Goal: Task Accomplishment & Management: Complete application form

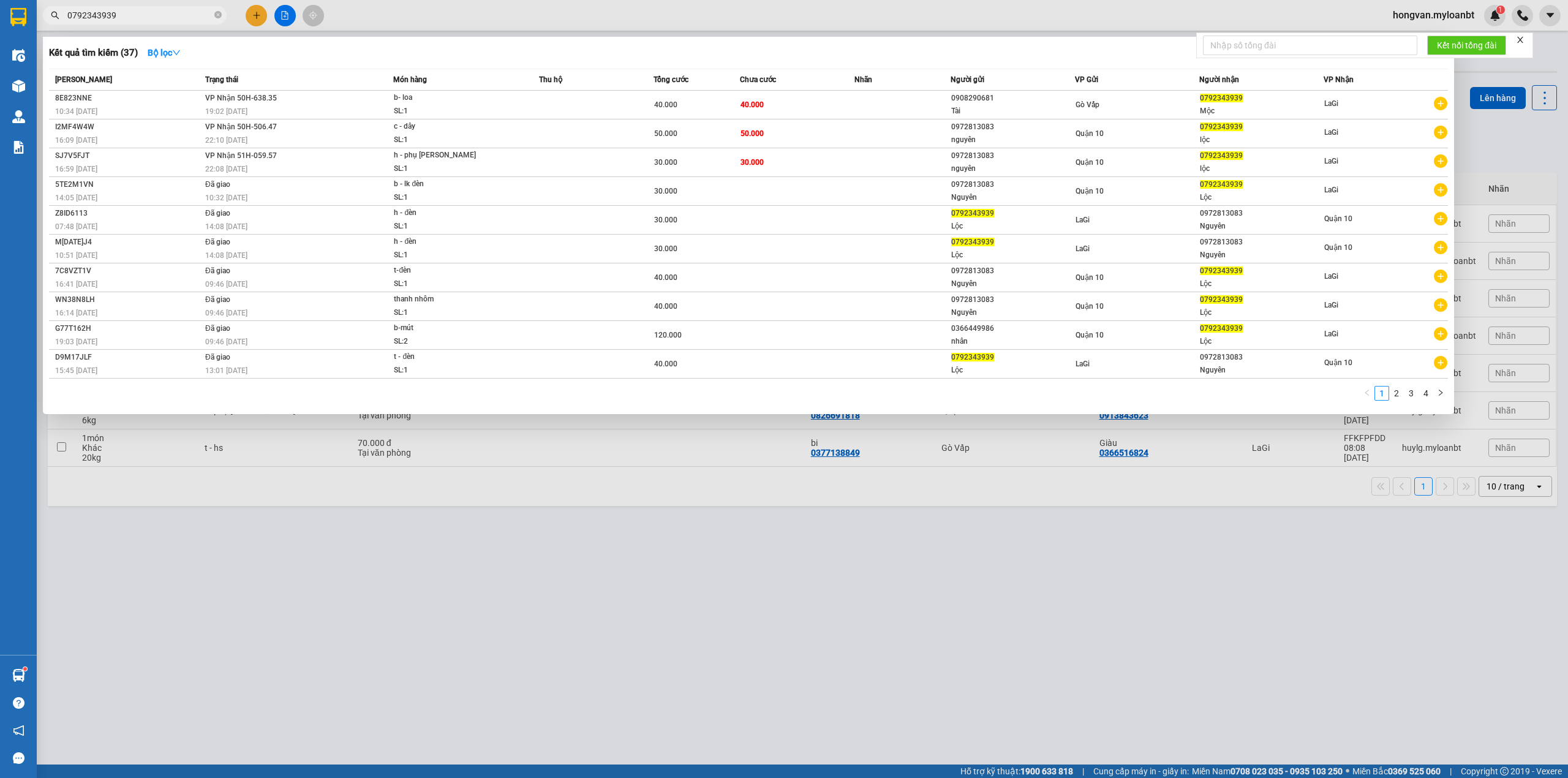
type input "0792343939"
click at [777, 574] on div at bounding box center [784, 389] width 1568 height 778
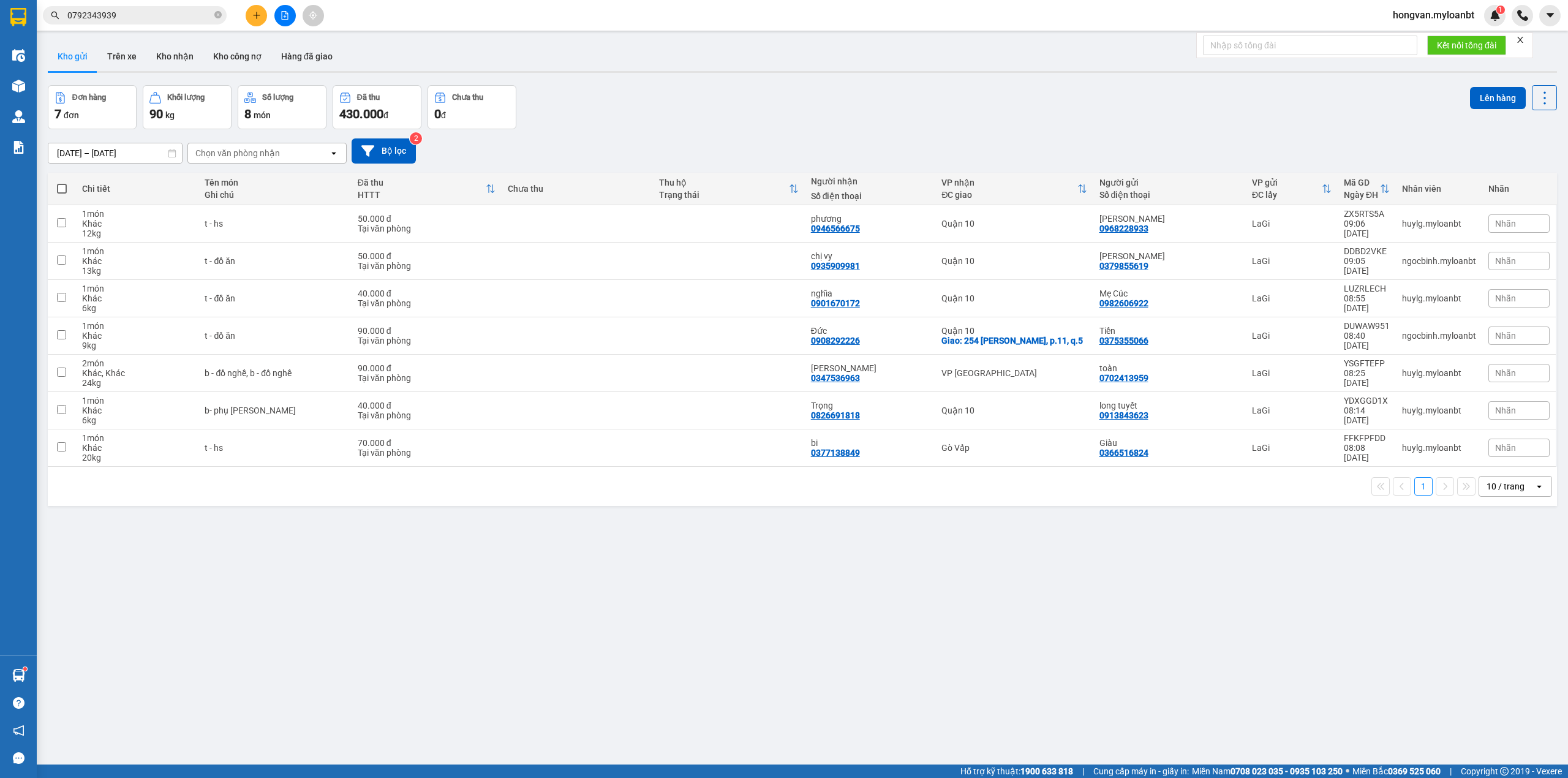
click at [67, 47] on button "Kho gửi" at bounding box center [73, 57] width 49 height 29
click at [1456, 225] on icon at bounding box center [1460, 223] width 9 height 9
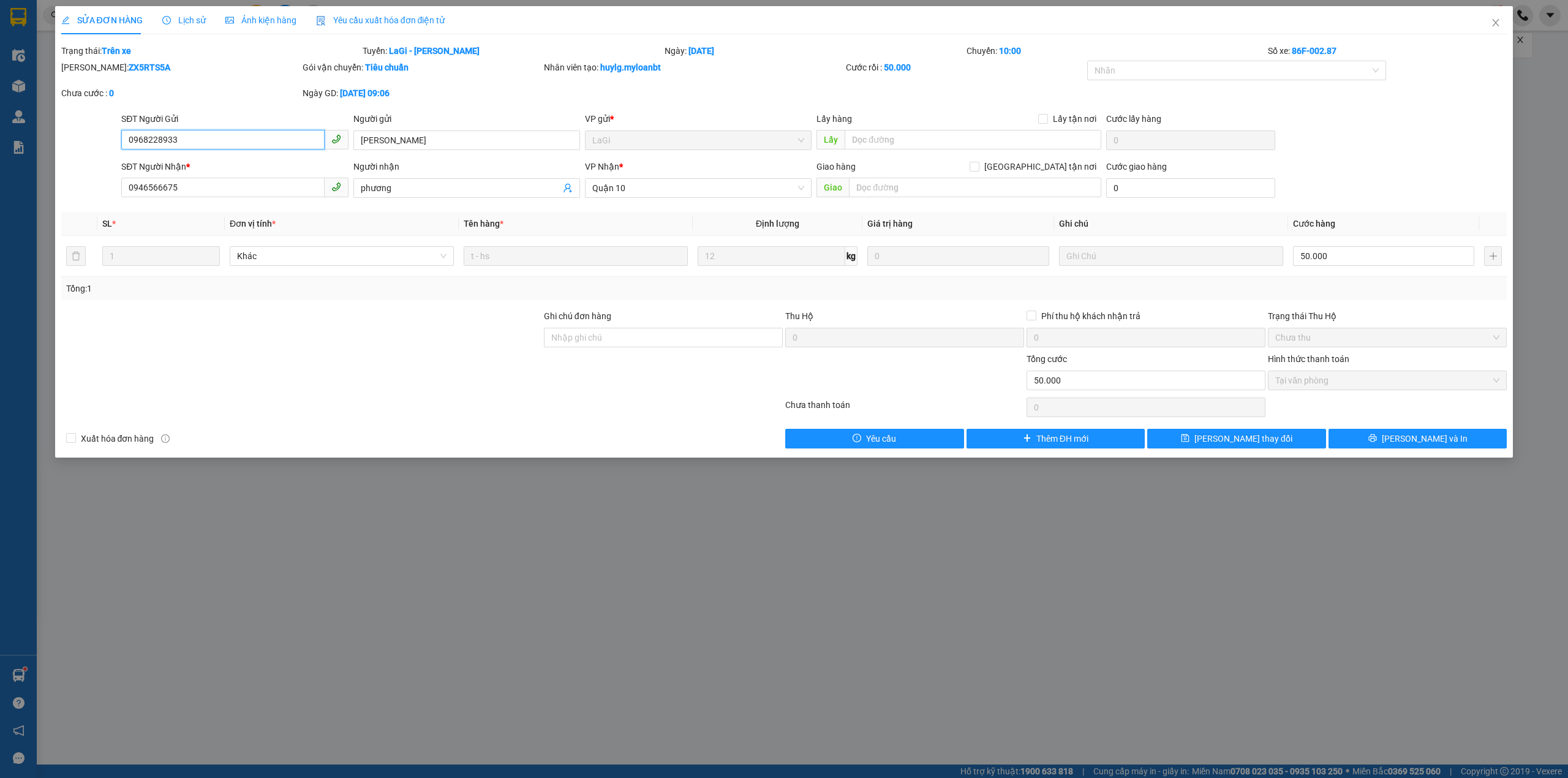
type input "0968228933"
type input "[PERSON_NAME]"
type input "0946566675"
type input "phương"
type input "50.000"
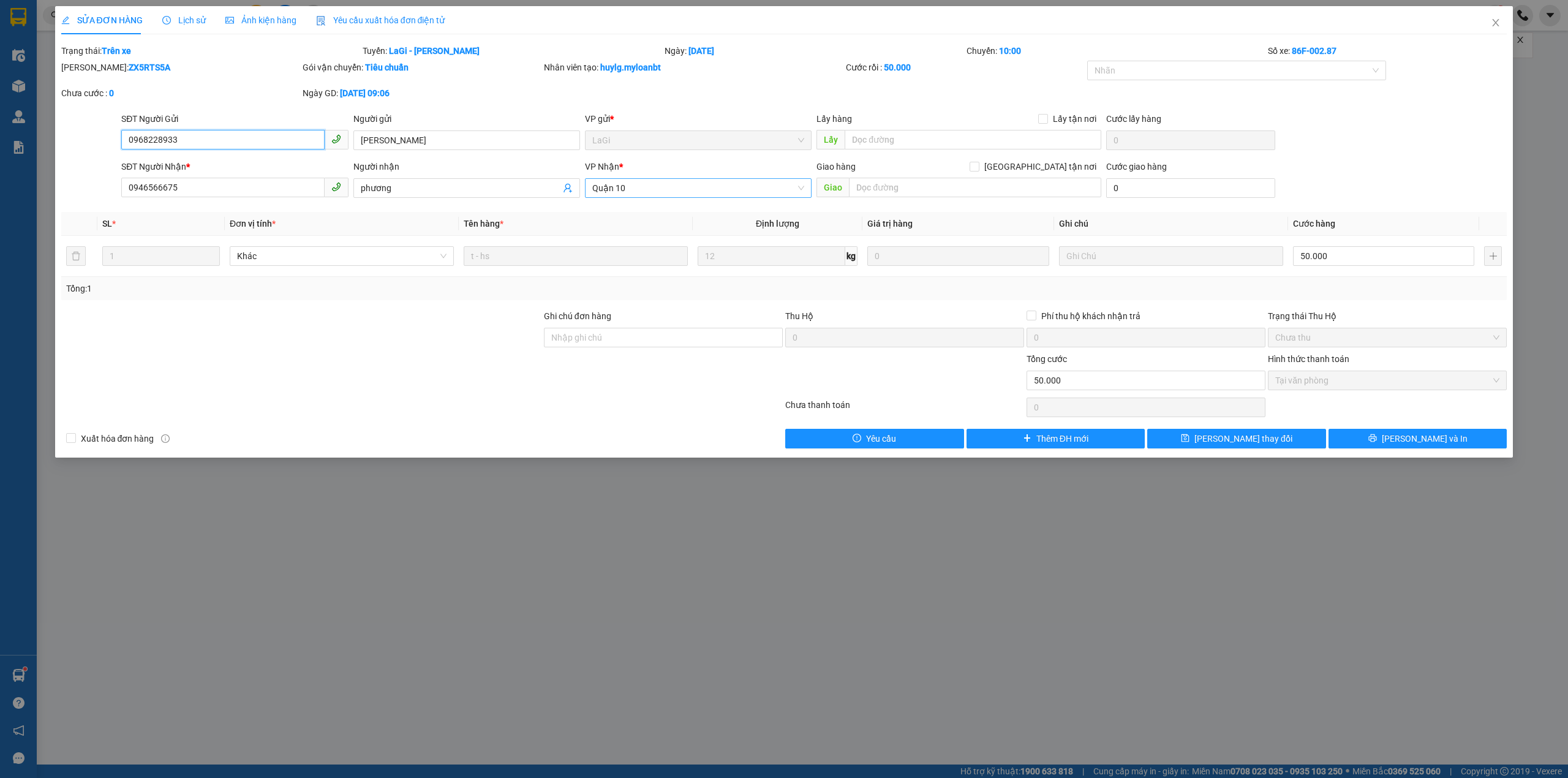
click at [728, 183] on span "Quận 10" at bounding box center [698, 188] width 212 height 19
drag, startPoint x: 665, startPoint y: 230, endPoint x: 895, endPoint y: 268, distance: 233.1
click at [664, 230] on div "Gò Vấp" at bounding box center [698, 232] width 212 height 13
click at [1343, 262] on input "50.000" at bounding box center [1383, 256] width 181 height 19
click at [1495, 13] on span "Close" at bounding box center [1495, 23] width 34 height 34
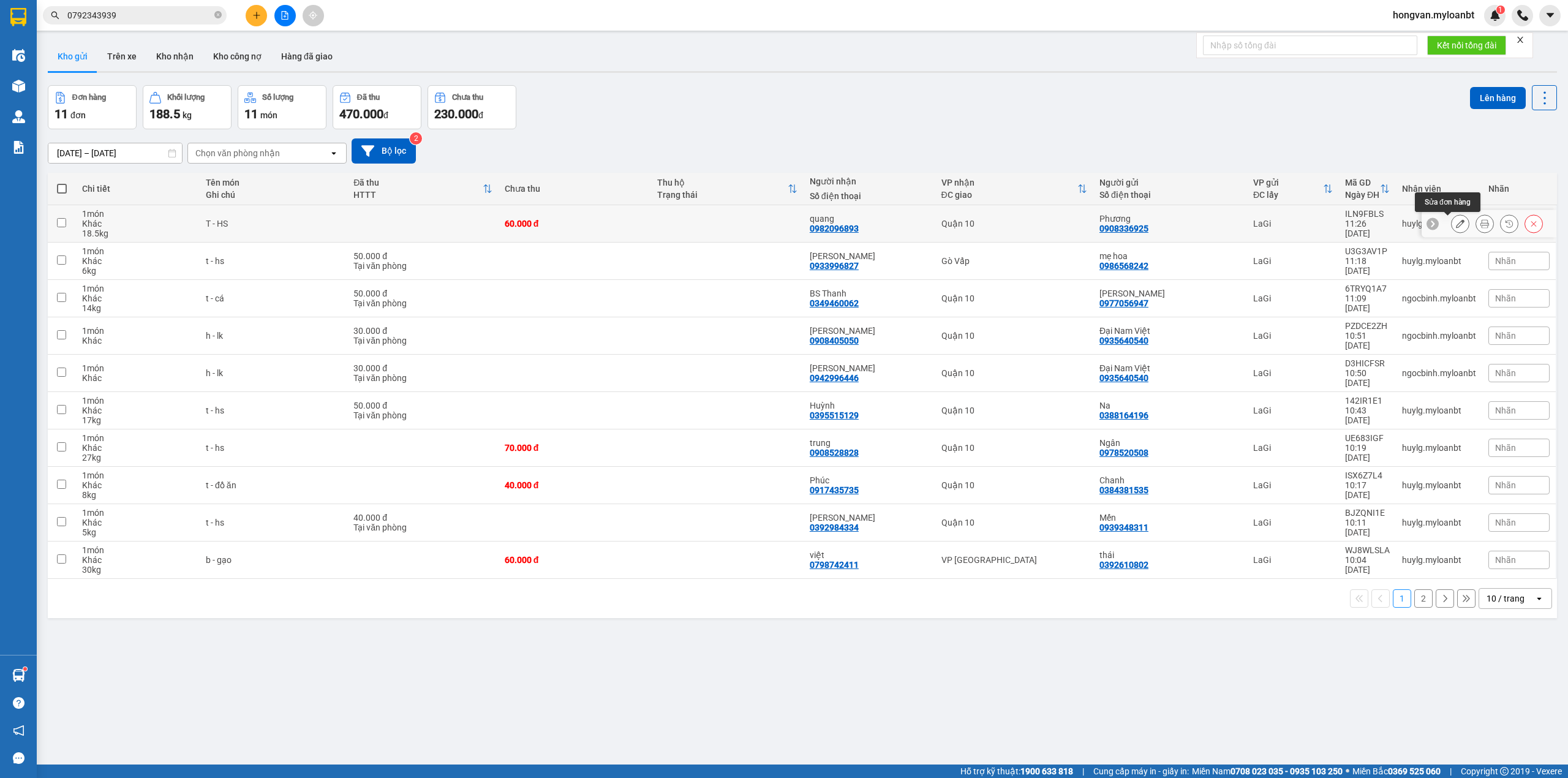
click at [1451, 218] on button at bounding box center [1460, 224] width 17 height 21
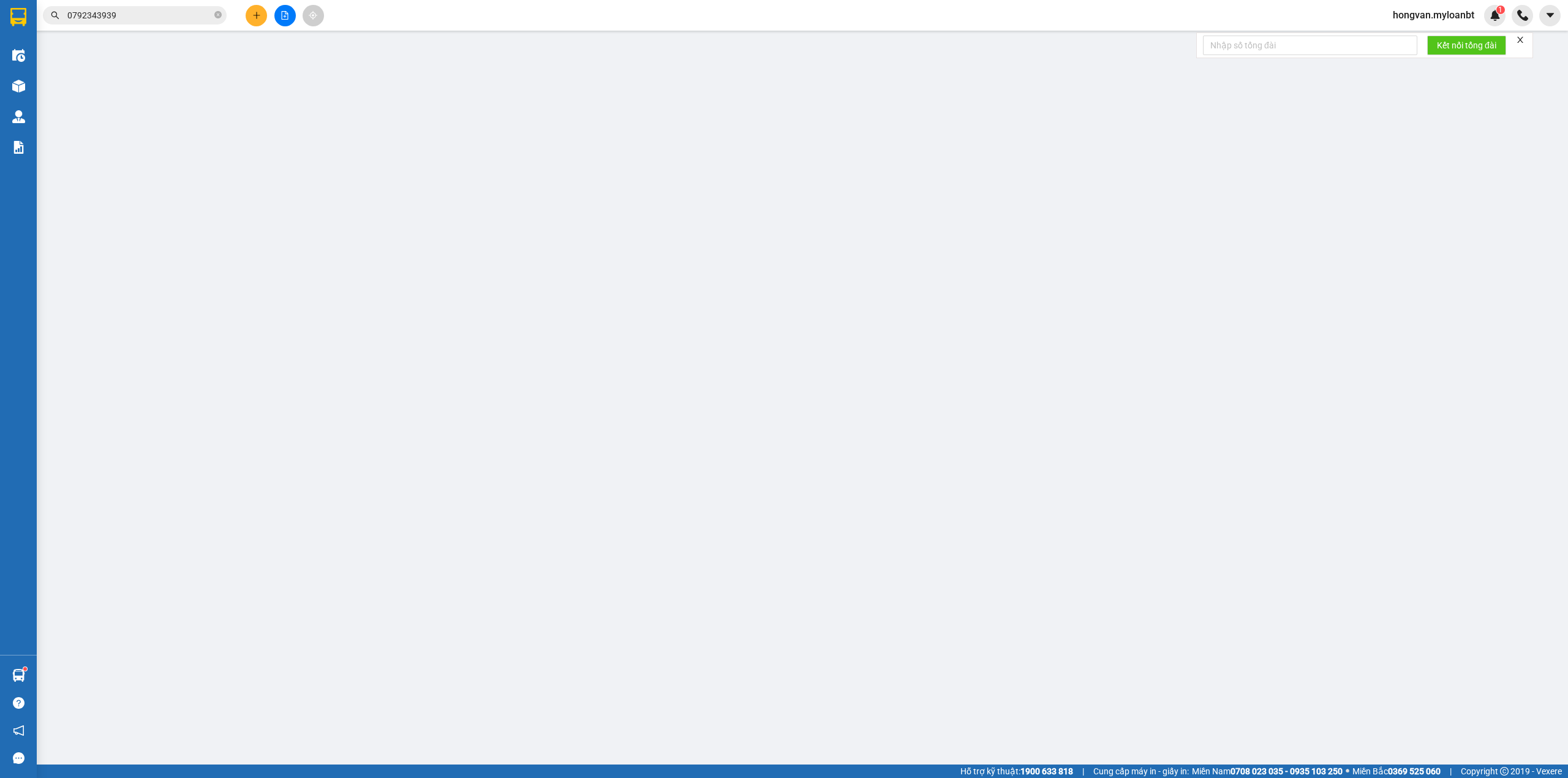
type input "0908336925"
type input "Phương"
type input "0982096893"
type input "quang"
type input "60.000"
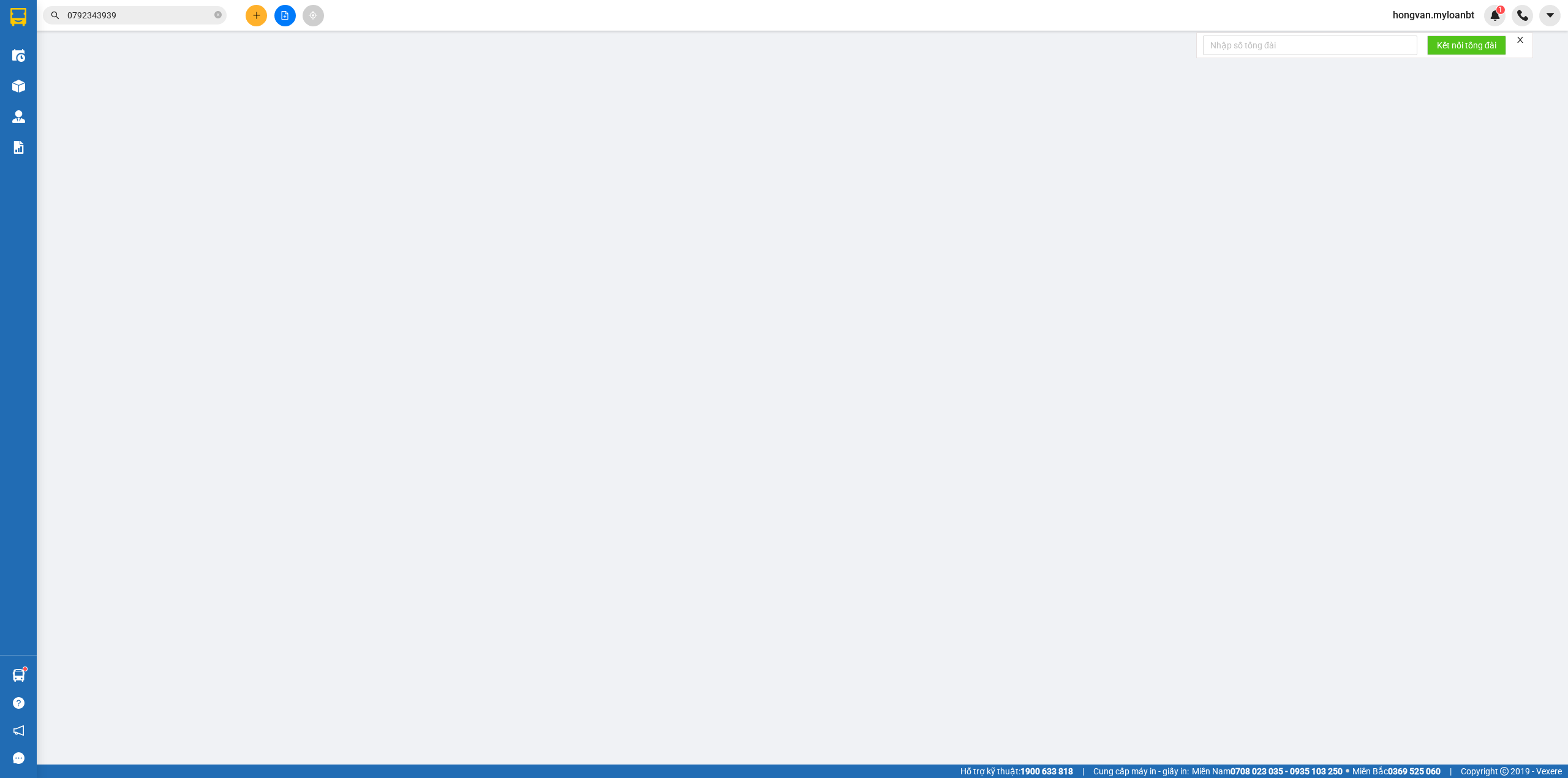
type input "60.000"
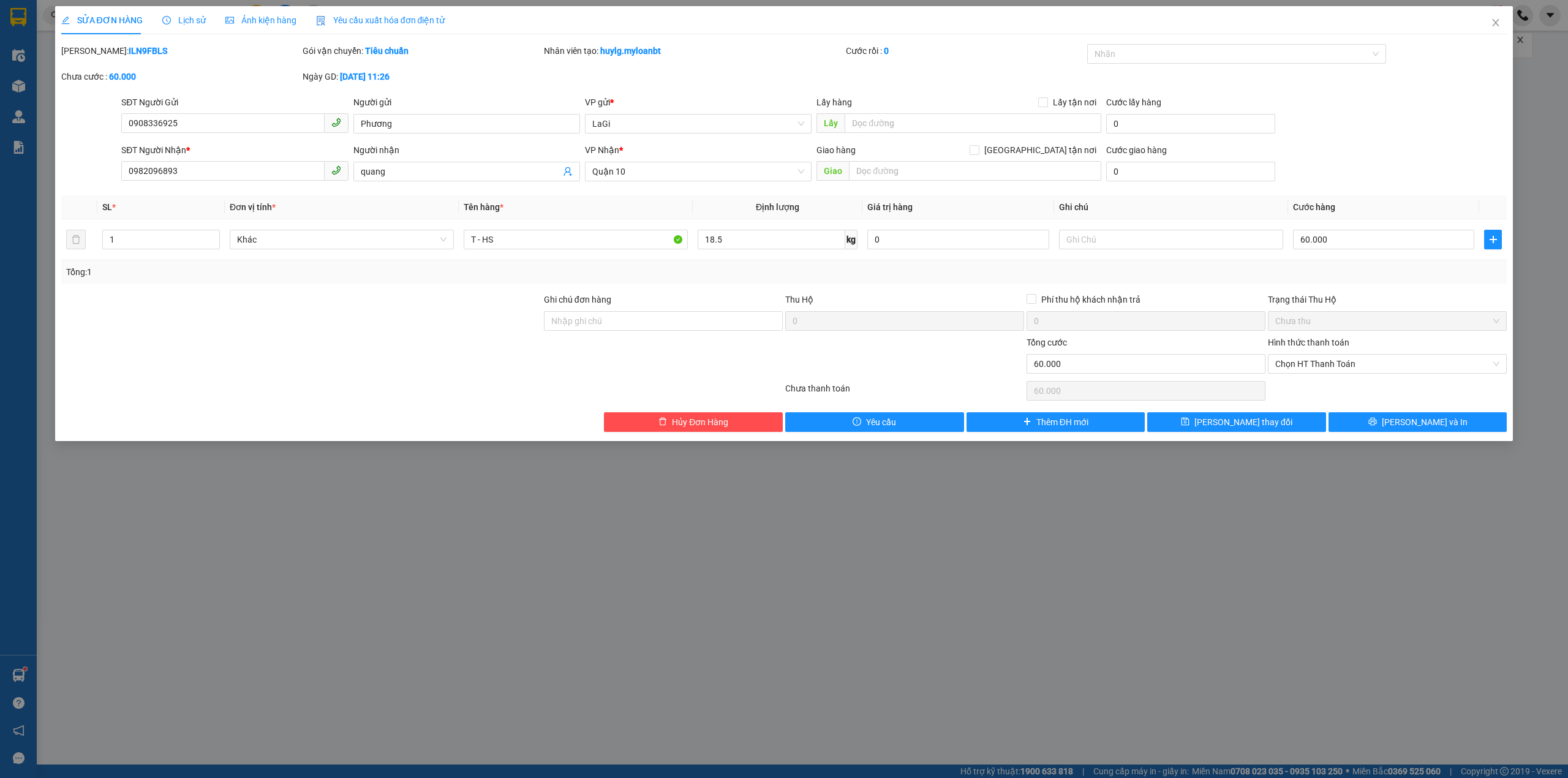
click at [741, 157] on div "VP Nhận *" at bounding box center [698, 153] width 226 height 19
click at [731, 181] on div "Quận 10" at bounding box center [698, 171] width 226 height 19
click at [667, 213] on div "Gò Vấp" at bounding box center [698, 216] width 212 height 13
click at [1365, 240] on input "60.000" at bounding box center [1383, 239] width 181 height 19
type input "7"
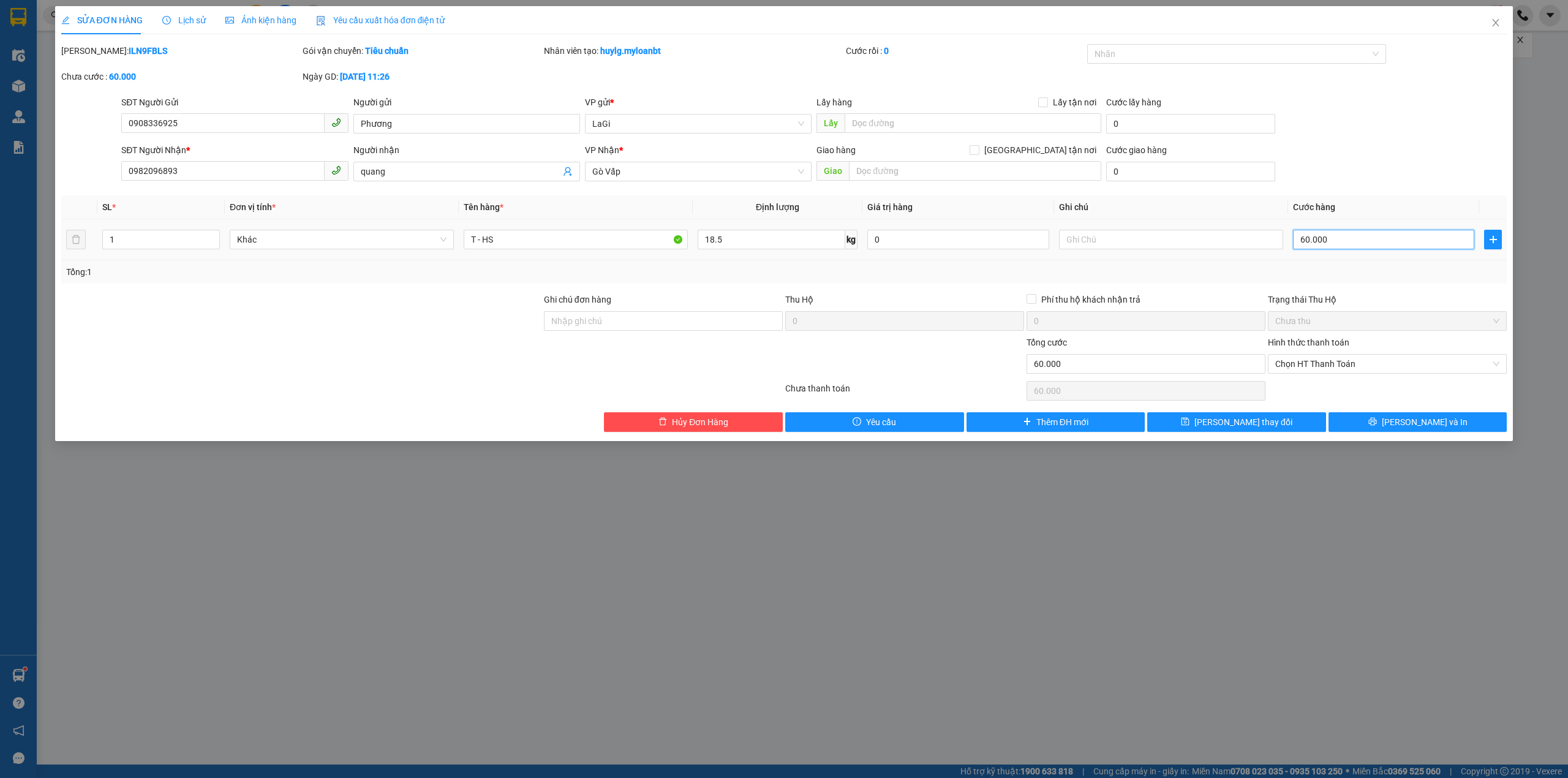
type input "7"
type input "70"
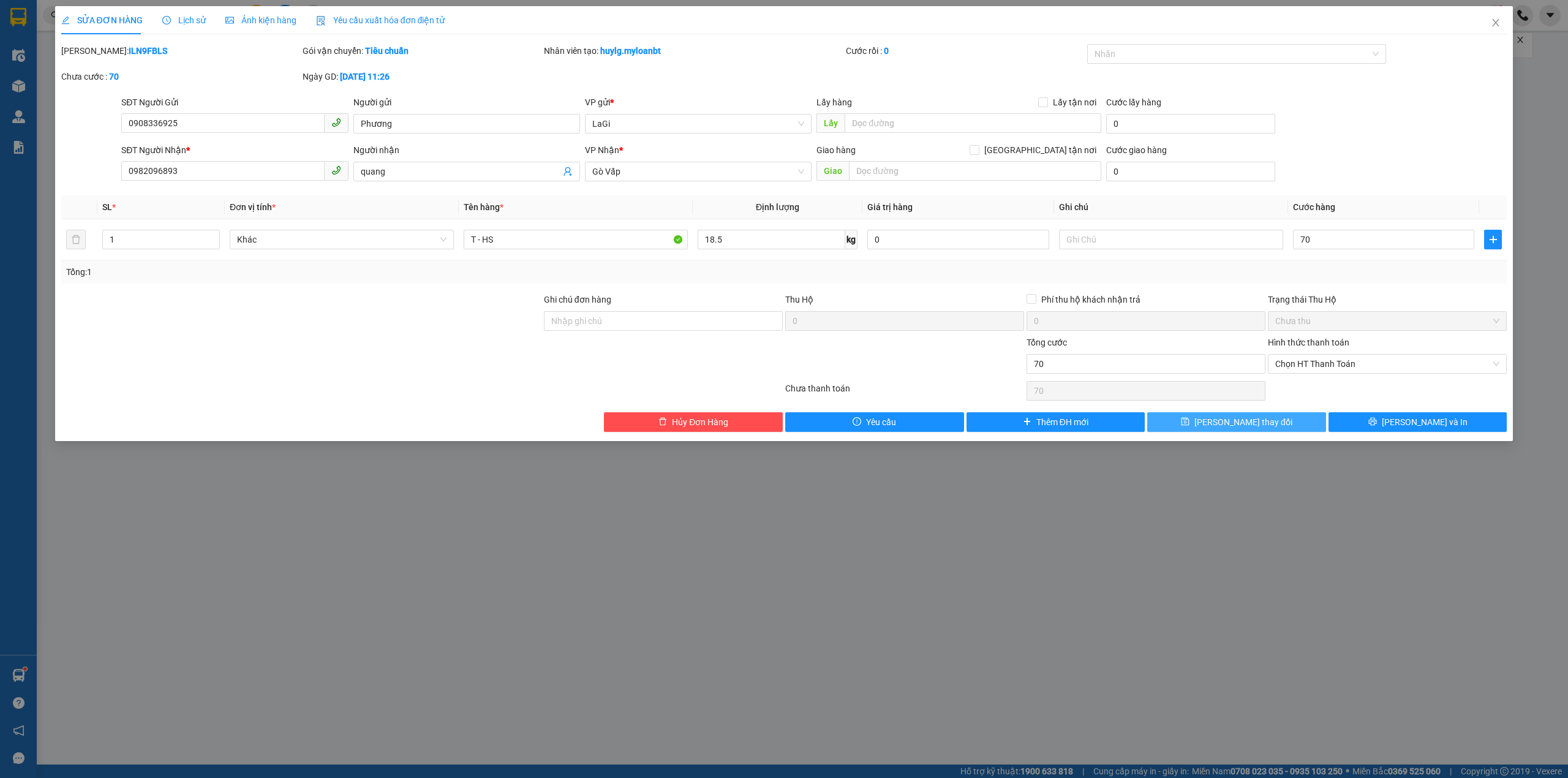
type input "70.000"
click at [1280, 432] on button "[PERSON_NAME] thay đổi" at bounding box center [1236, 422] width 179 height 19
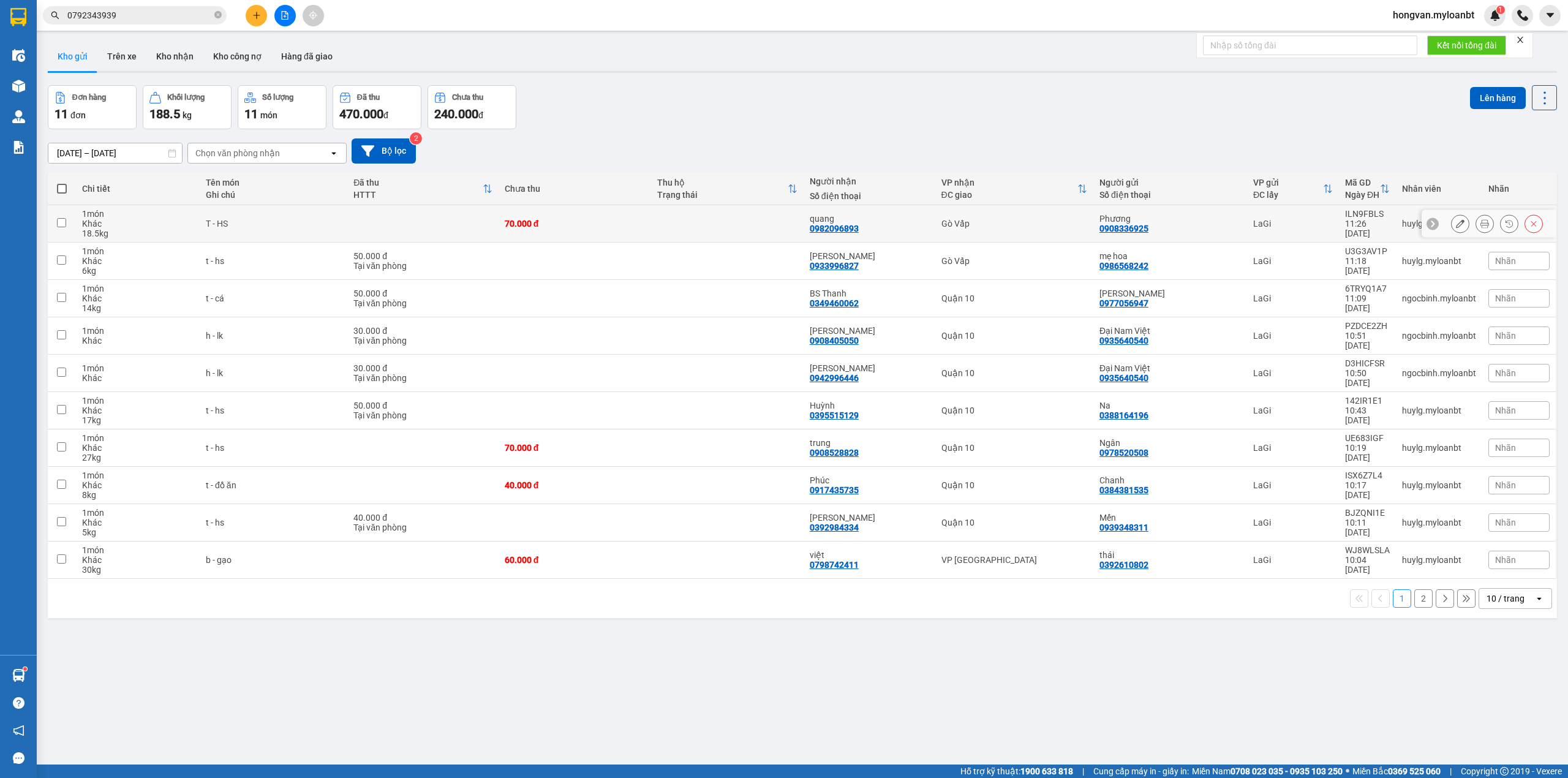
click at [1456, 223] on icon at bounding box center [1460, 223] width 9 height 9
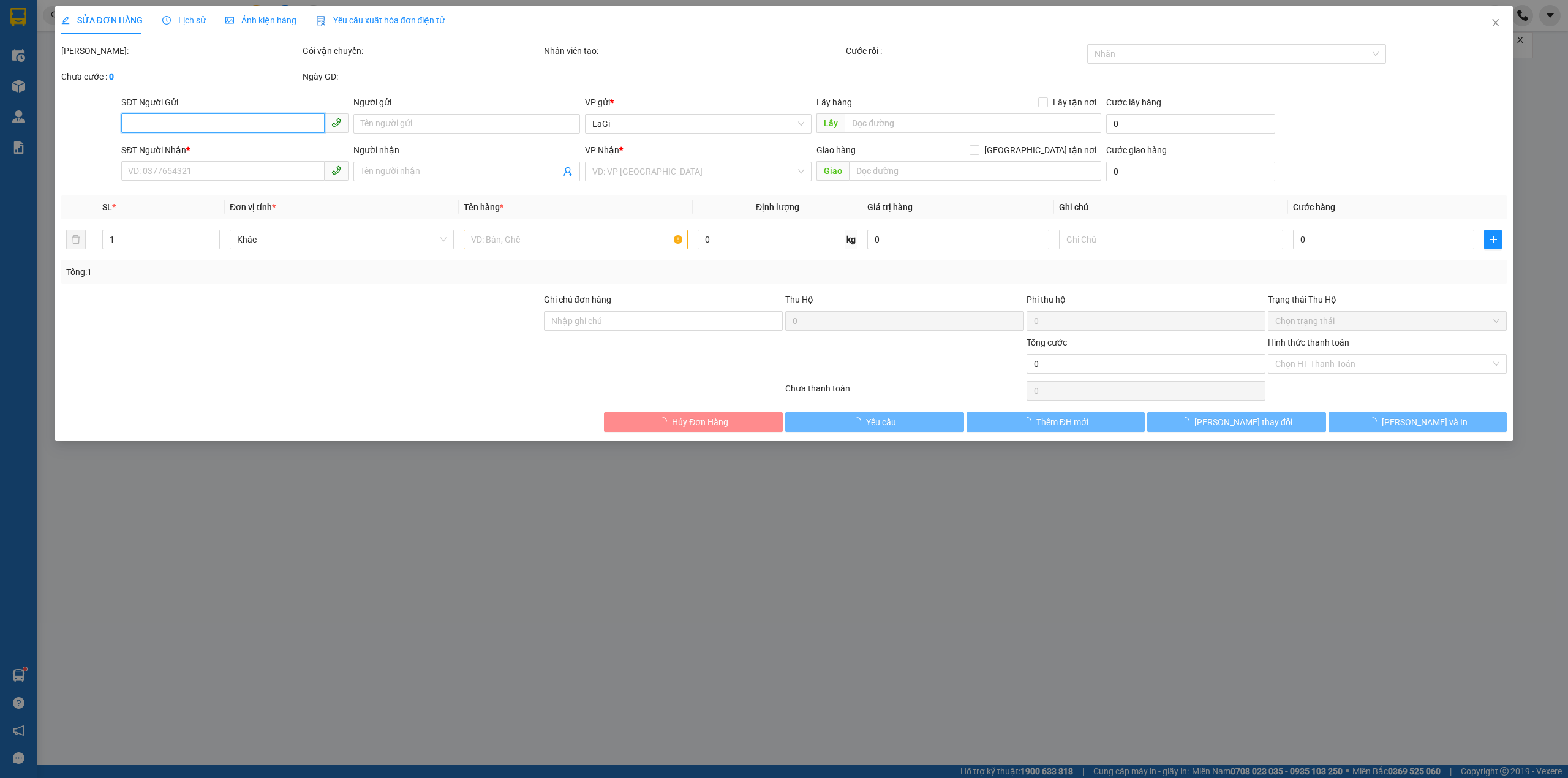
type input "0908336925"
type input "Phương"
type input "0982096893"
type input "quang"
type input "70.000"
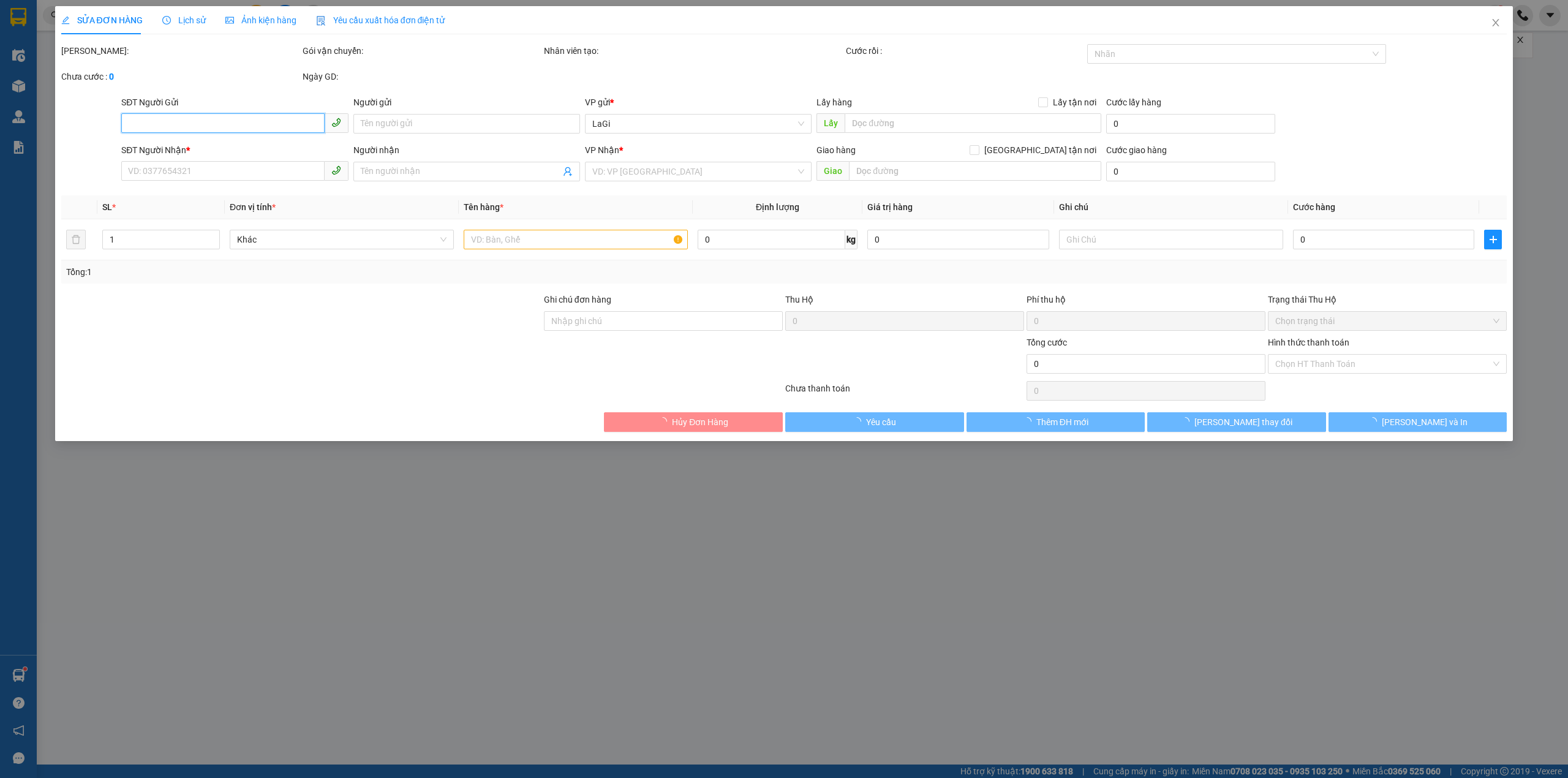
type input "70.000"
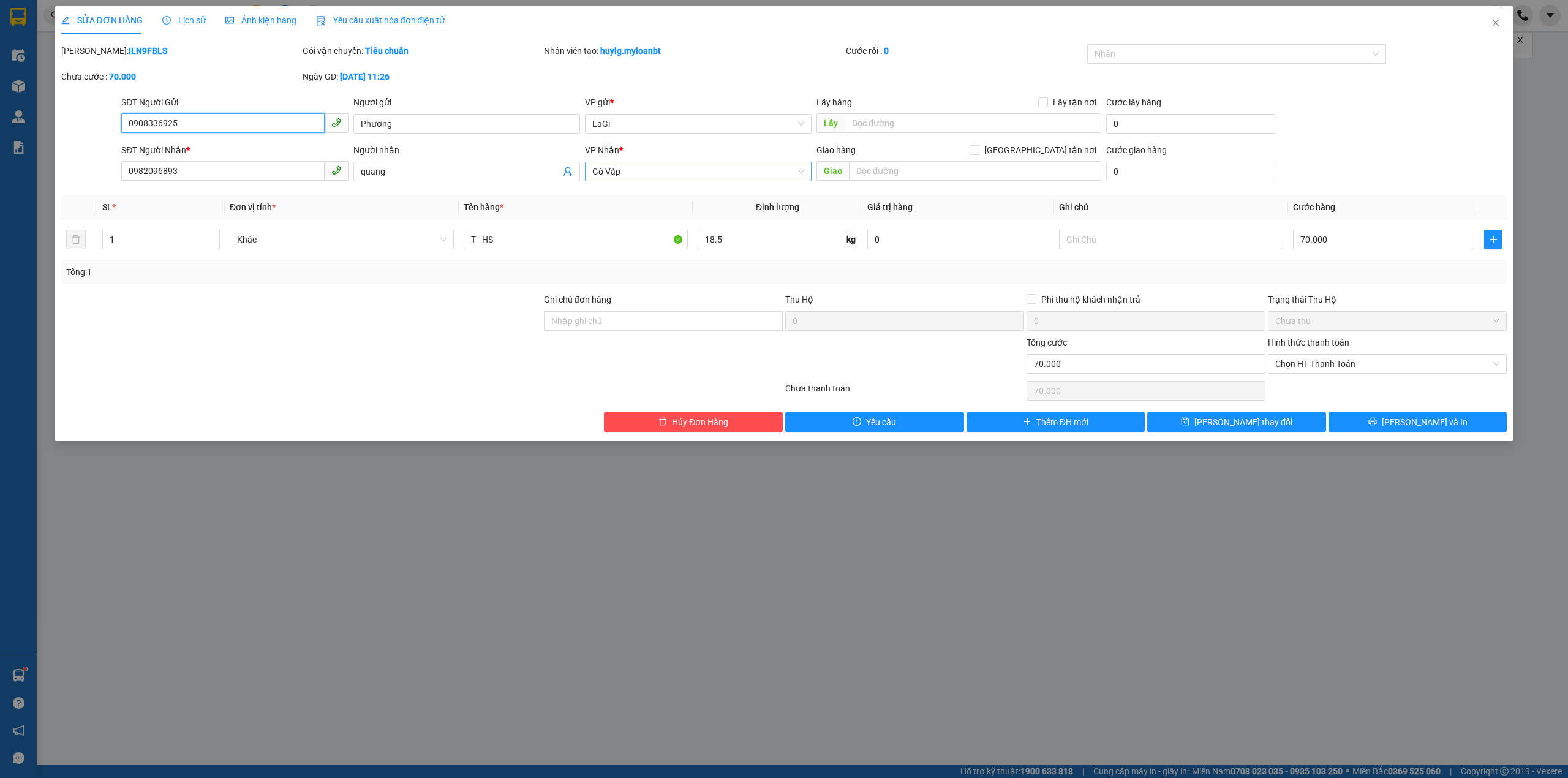
click at [684, 168] on span "Gò Vấp" at bounding box center [698, 172] width 212 height 19
click at [643, 240] on div "Quận 10" at bounding box center [698, 236] width 212 height 13
click at [1273, 426] on button "[PERSON_NAME] thay đổi" at bounding box center [1236, 422] width 179 height 19
